Goal: Task Accomplishment & Management: Use online tool/utility

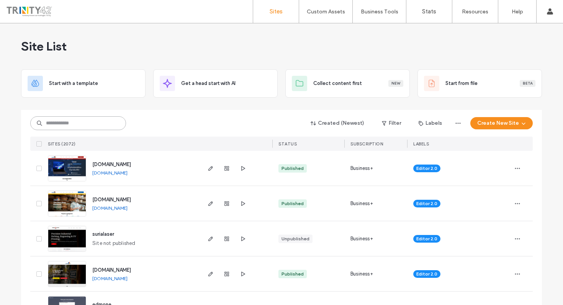
click at [84, 125] on input at bounding box center [78, 124] width 96 height 14
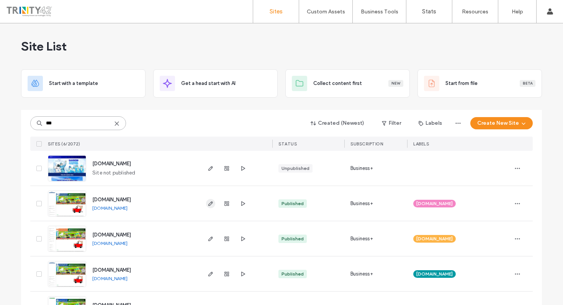
type input "***"
click at [208, 206] on icon "button" at bounding box center [211, 204] width 6 height 6
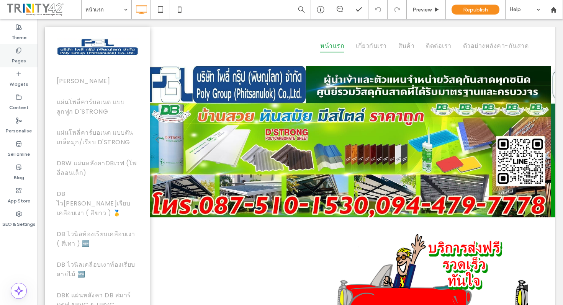
click at [24, 57] on label "Pages" at bounding box center [19, 59] width 14 height 11
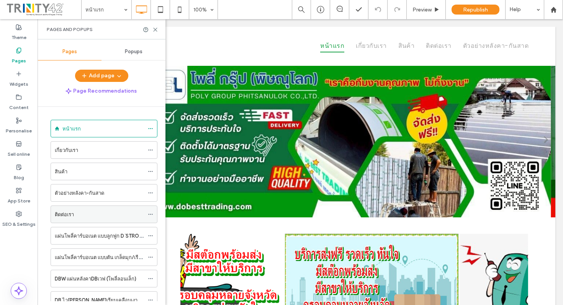
click at [95, 217] on div "ติดต่อเรา" at bounding box center [99, 215] width 89 height 8
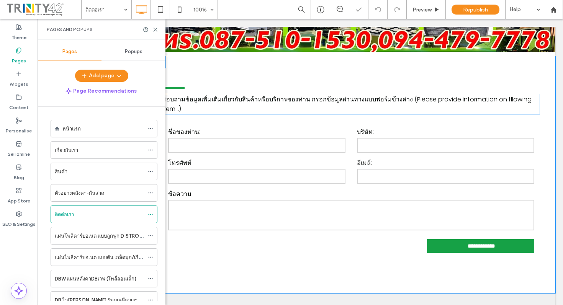
scroll to position [219, 0]
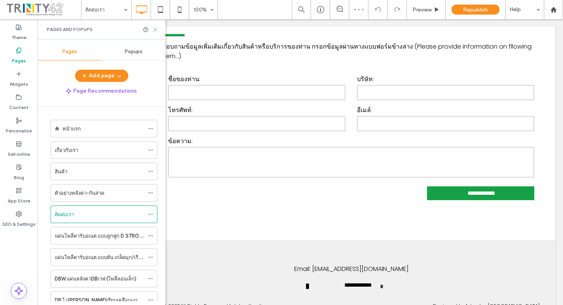
drag, startPoint x: 158, startPoint y: 29, endPoint x: 131, endPoint y: 36, distance: 27.1
click at [158, 29] on icon at bounding box center [156, 30] width 6 height 6
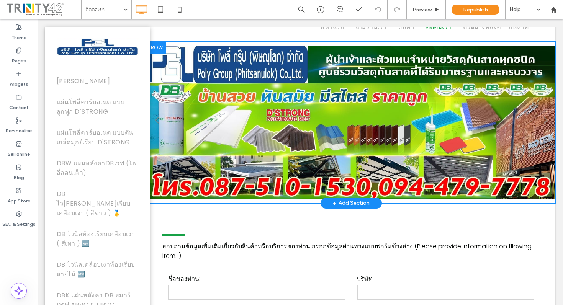
scroll to position [0, 0]
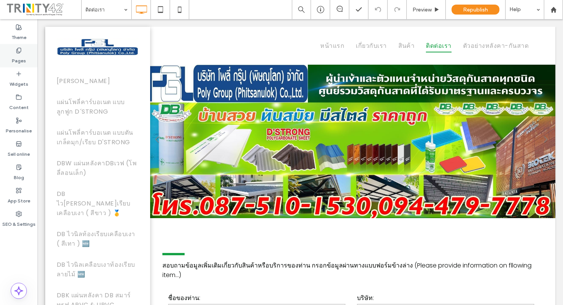
click at [16, 56] on label "Pages" at bounding box center [19, 59] width 14 height 11
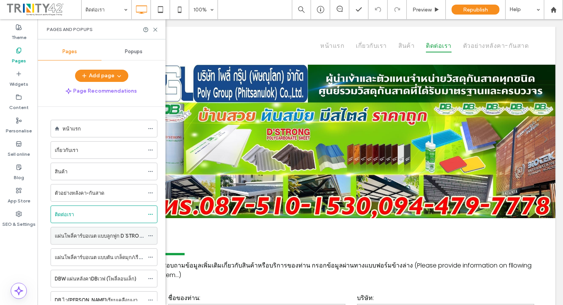
click at [104, 240] on label "แผ่นโพลี่คาร์บอเนต แบบลูกฟูก D´STRONG" at bounding box center [101, 236] width 92 height 13
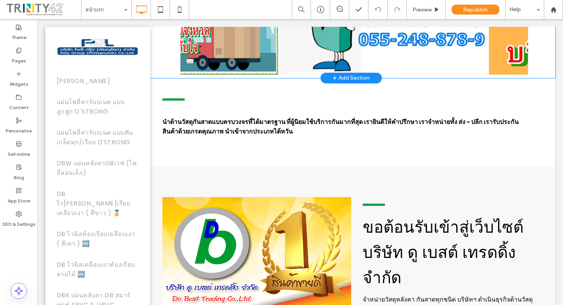
scroll to position [383, 0]
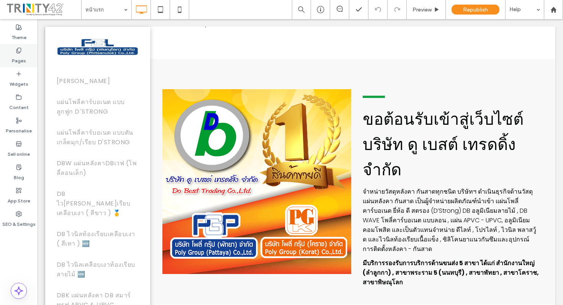
click at [8, 55] on div "Pages" at bounding box center [19, 55] width 38 height 23
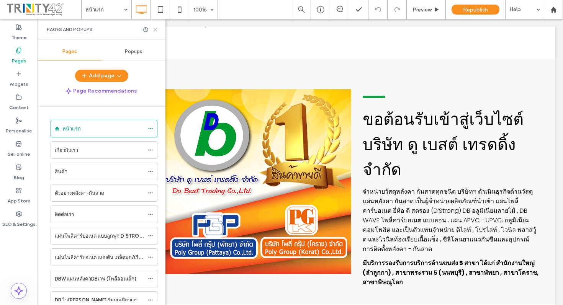
click at [154, 29] on use at bounding box center [155, 29] width 3 height 3
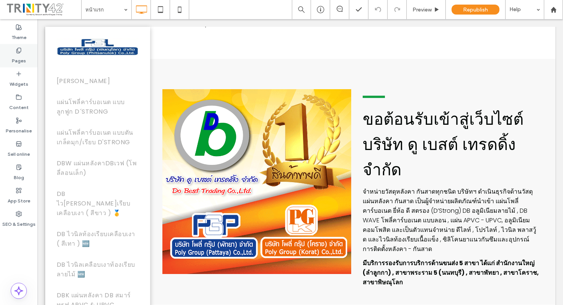
drag, startPoint x: 12, startPoint y: 52, endPoint x: 23, endPoint y: 52, distance: 11.5
click at [12, 52] on div "Pages" at bounding box center [19, 55] width 38 height 23
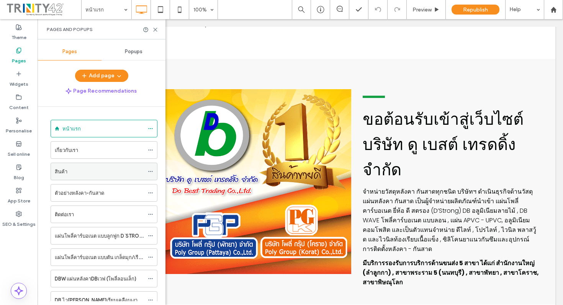
click at [87, 168] on div "สินค้า" at bounding box center [99, 172] width 89 height 8
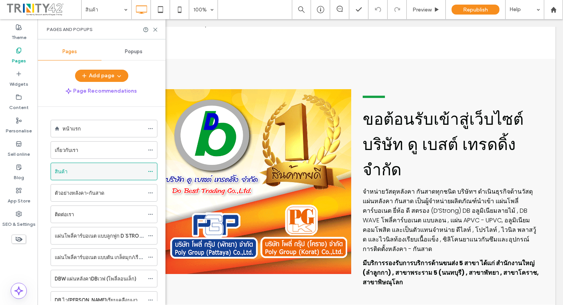
click at [120, 170] on div "สินค้า" at bounding box center [99, 172] width 89 height 8
click at [73, 193] on label "ตัวอย่างหลังคา-กันสาด" at bounding box center [79, 193] width 49 height 13
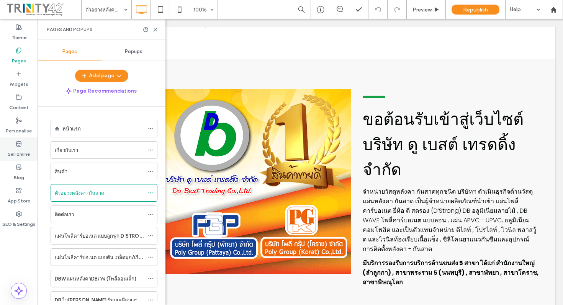
click at [21, 148] on label "Sell online" at bounding box center [19, 152] width 22 height 11
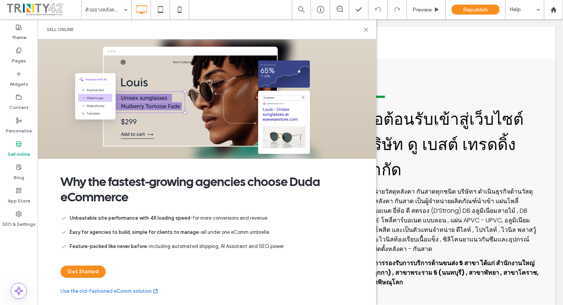
click at [371, 28] on div "Sell online" at bounding box center [207, 29] width 339 height 20
click at [368, 29] on icon at bounding box center [366, 30] width 6 height 6
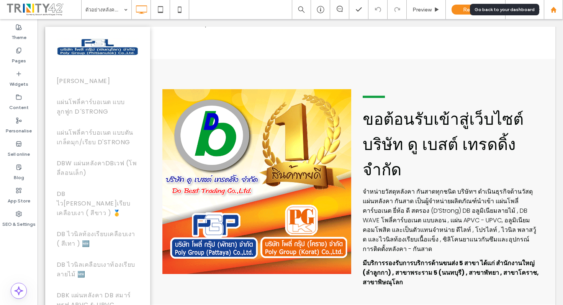
click at [553, 10] on use at bounding box center [554, 10] width 6 height 6
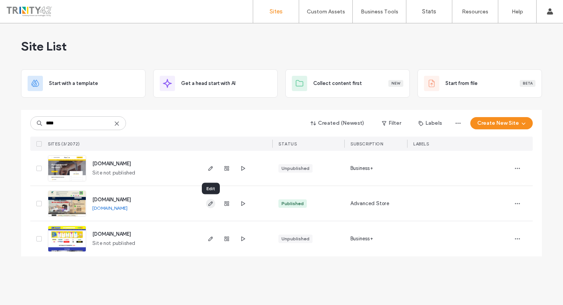
type input "****"
click at [212, 205] on icon "button" at bounding box center [211, 204] width 6 height 6
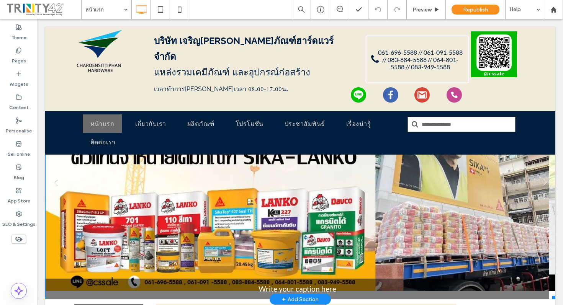
scroll to position [64, 0]
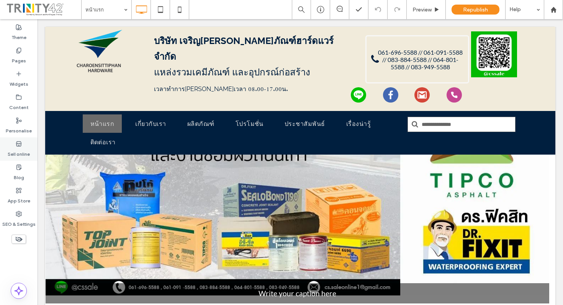
click at [21, 143] on use at bounding box center [18, 143] width 5 height 5
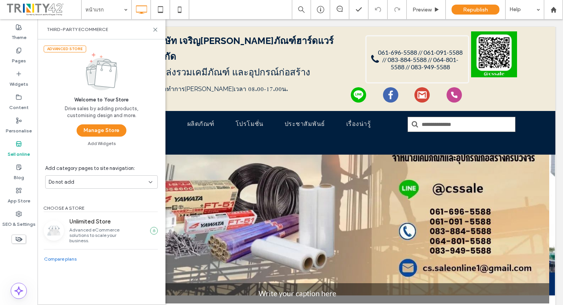
click at [17, 143] on icon at bounding box center [19, 144] width 6 height 6
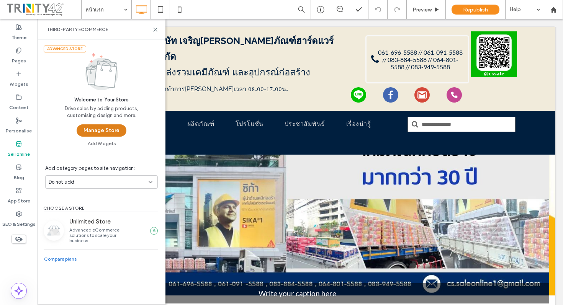
click at [97, 132] on button "Manage Store" at bounding box center [102, 131] width 50 height 12
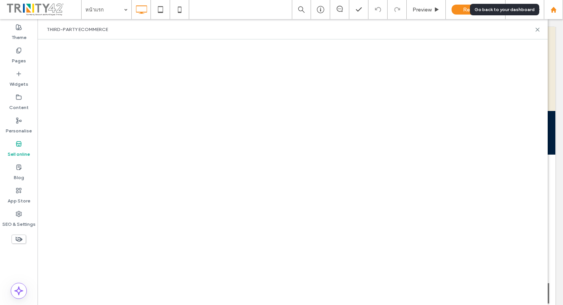
click at [554, 12] on icon at bounding box center [554, 10] width 7 height 7
